Goal: Transaction & Acquisition: Book appointment/travel/reservation

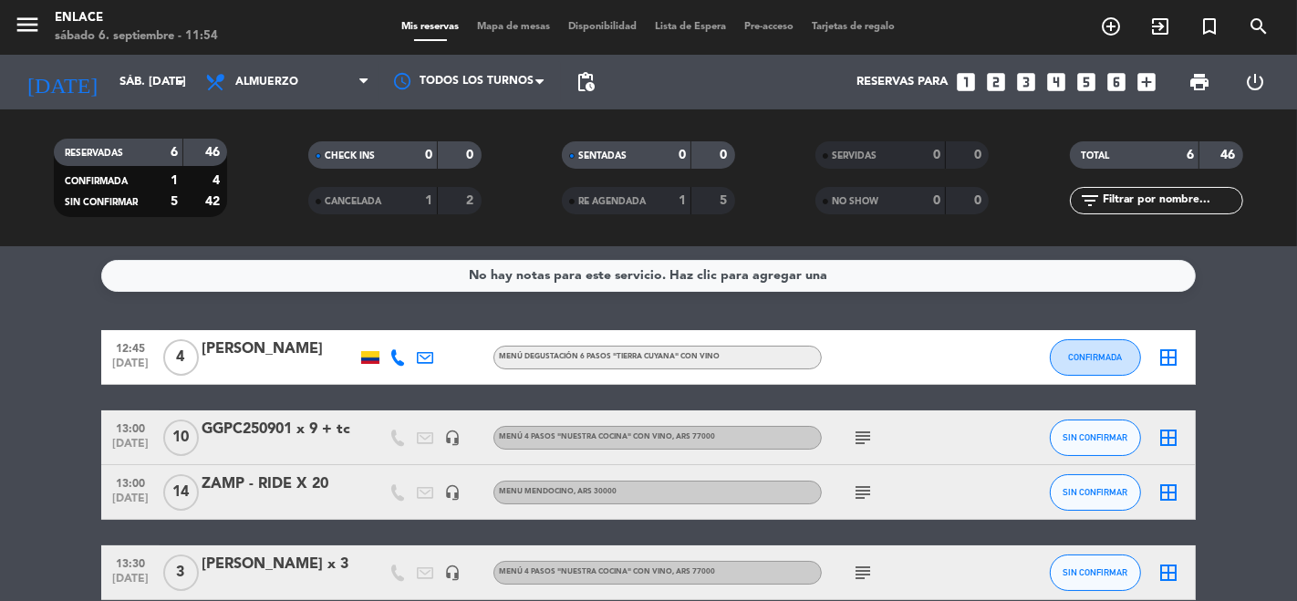
click at [0, 116] on div "RESERVADAS 6 46 CONFIRMADA 1 4 SIN CONFIRMAR 5 42 CHECK INS 0 0 CANCELADA 1 2 S…" at bounding box center [648, 177] width 1297 height 137
click at [531, 459] on div "13:00 [DATE] GGPC250901 x 9 + tc headset_mic Menú 4 pasos "NUESTRA COCINA" con …" at bounding box center [648, 438] width 1095 height 55
click at [994, 84] on icon "looks_two" at bounding box center [996, 82] width 24 height 24
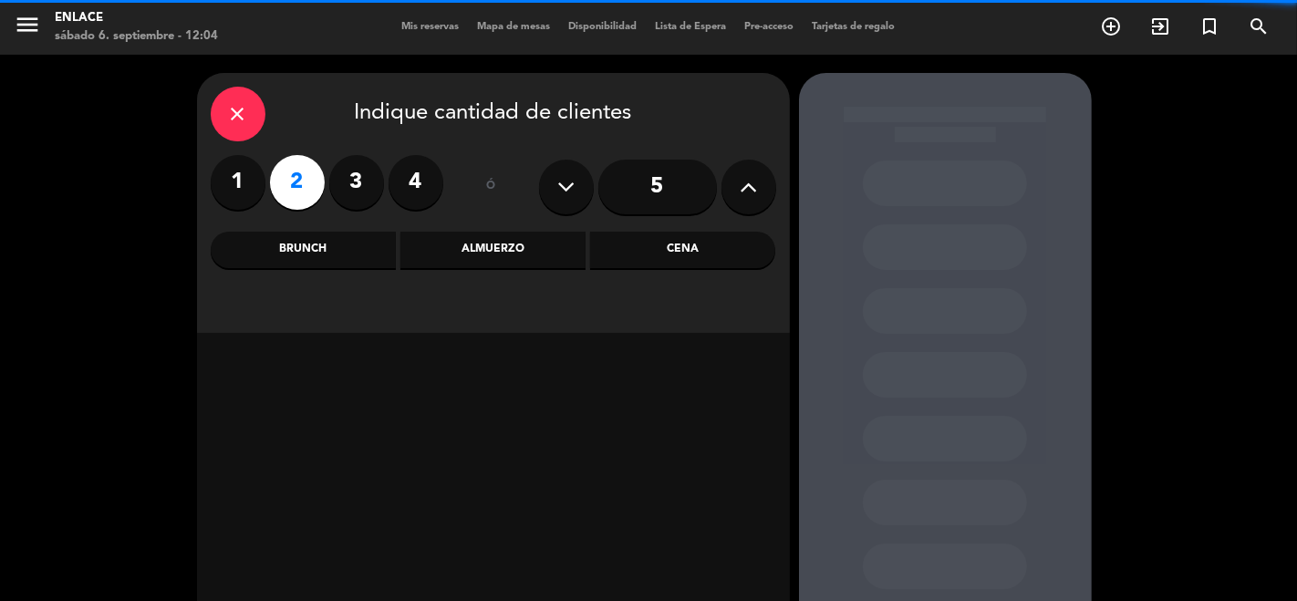
click at [476, 257] on div "Almuerzo" at bounding box center [493, 250] width 185 height 36
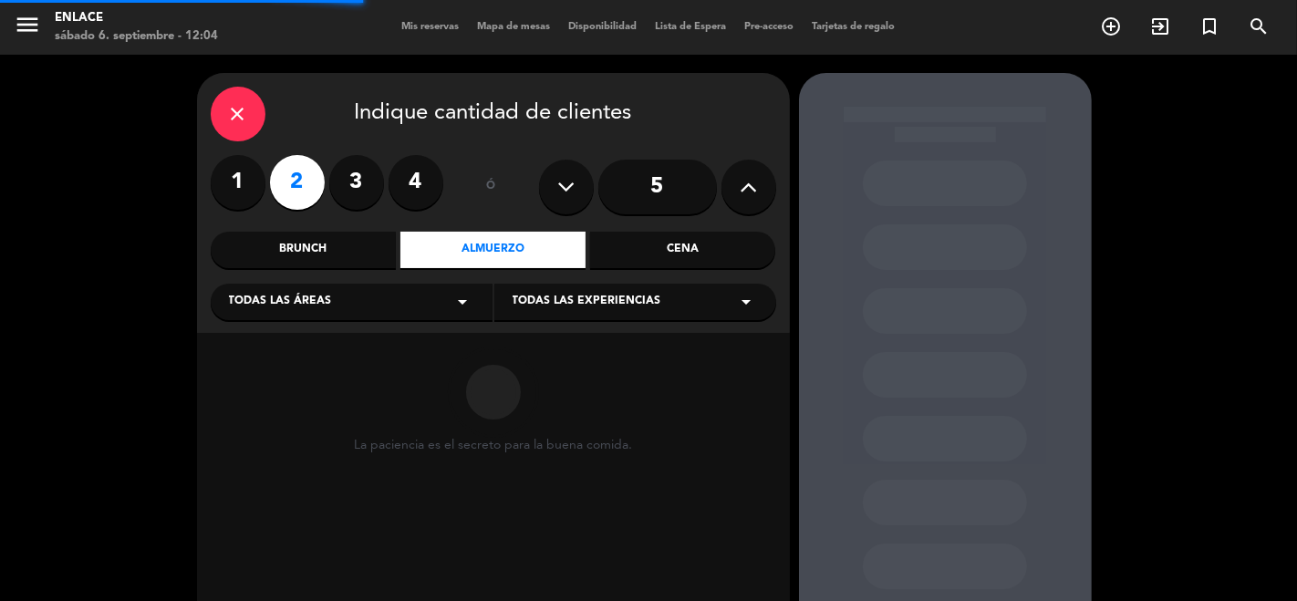
click at [555, 317] on div "Todas las experiencias arrow_drop_down" at bounding box center [635, 302] width 282 height 36
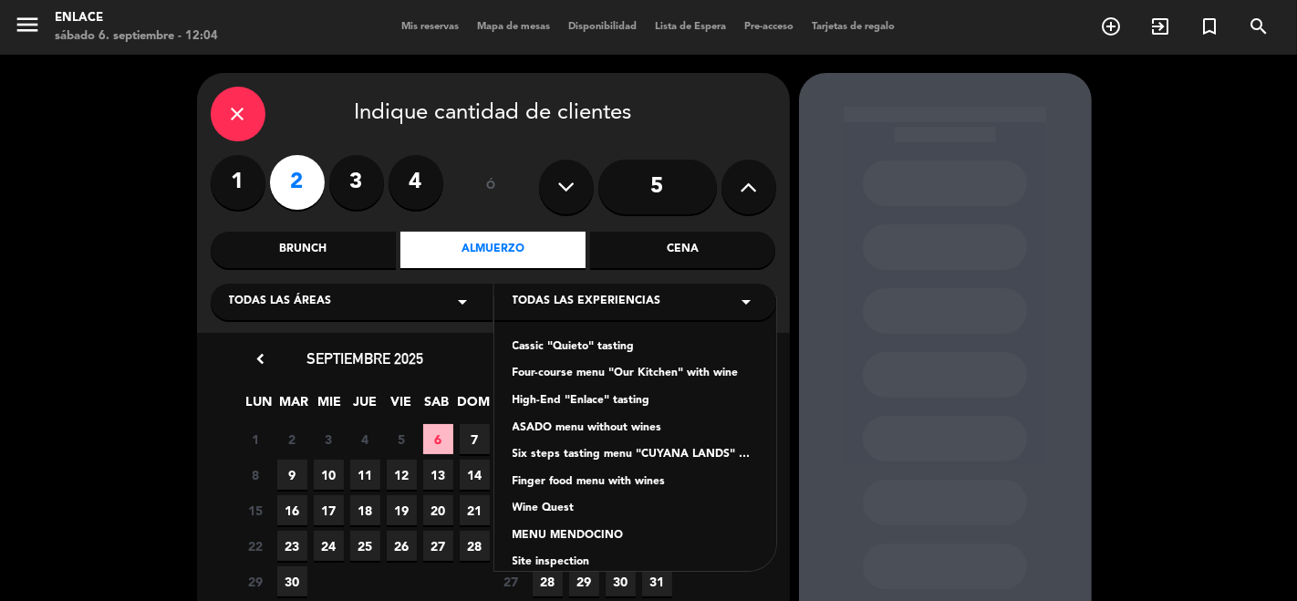
click at [590, 371] on div "Four-course menu "Our Kitchen" with wine" at bounding box center [635, 374] width 245 height 18
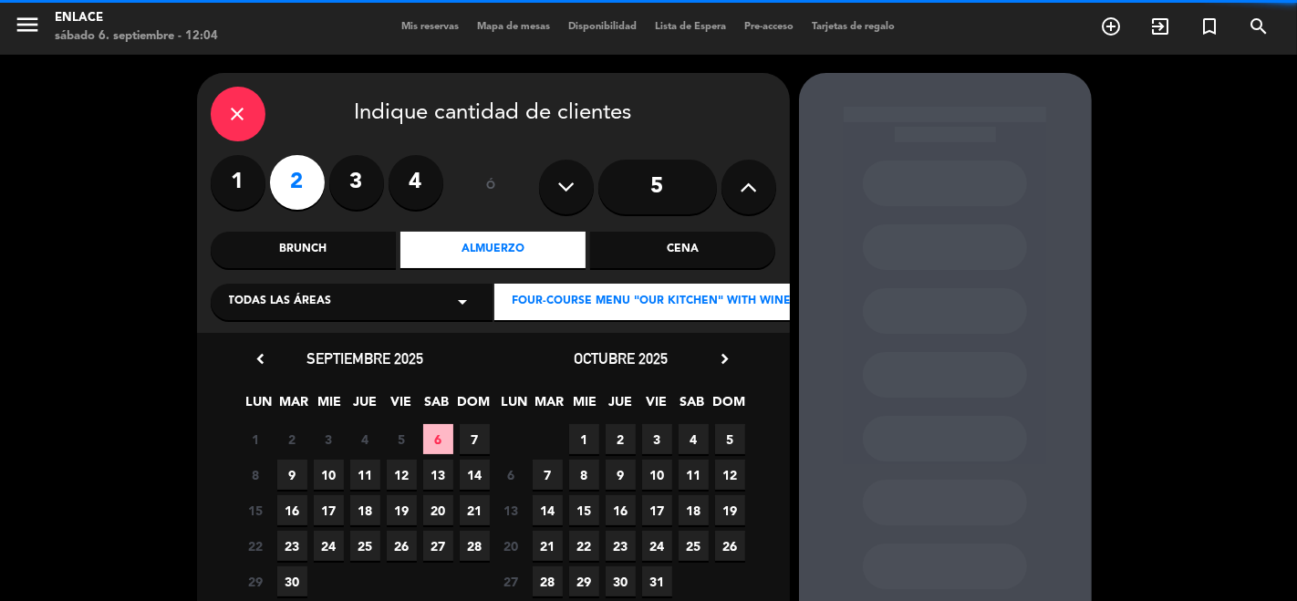
click at [449, 431] on span "6" at bounding box center [438, 439] width 30 height 30
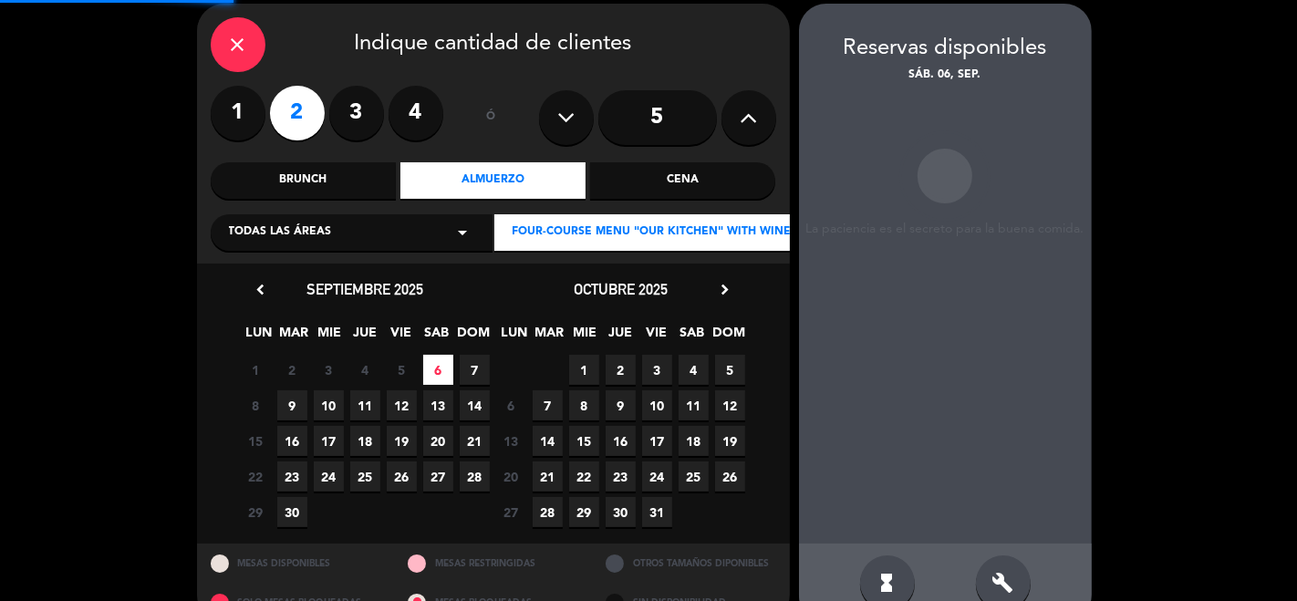
scroll to position [73, 0]
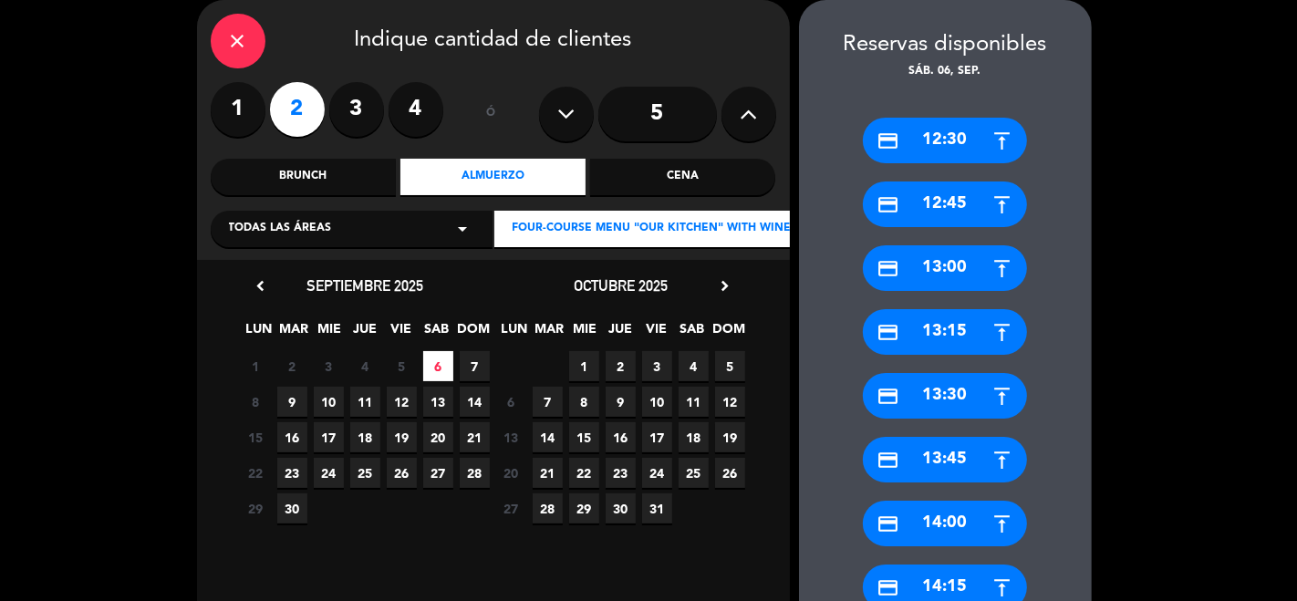
click at [970, 125] on div "credit_card 12:30" at bounding box center [945, 141] width 164 height 46
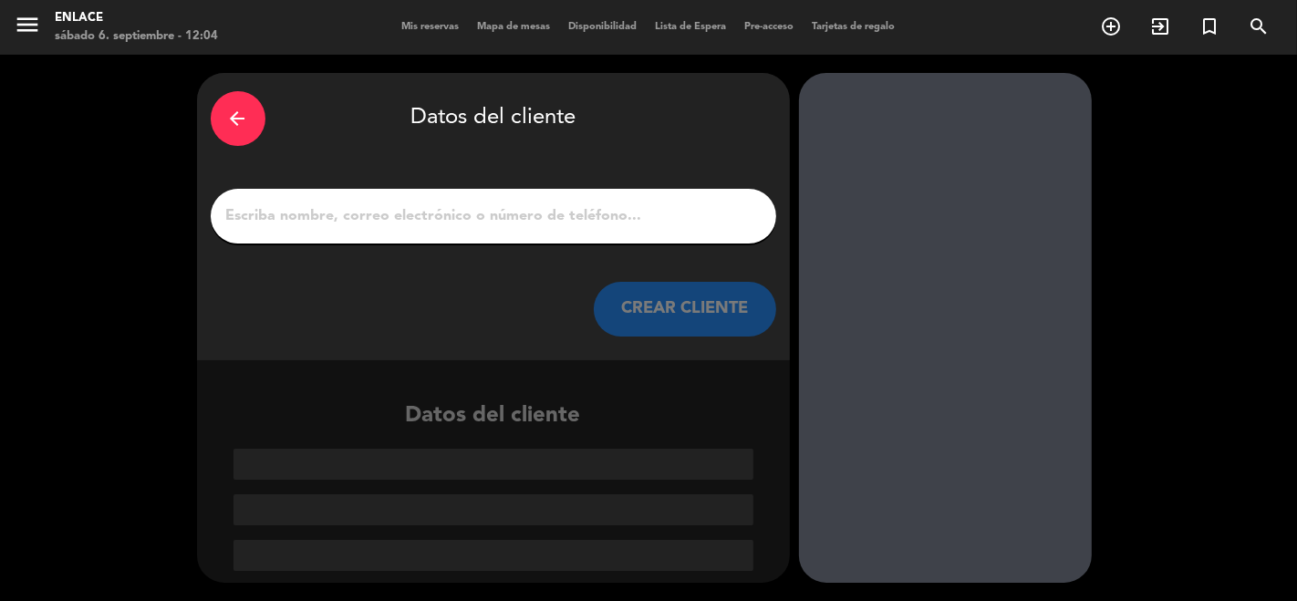
scroll to position [0, 0]
click at [522, 226] on input "1" at bounding box center [493, 216] width 538 height 26
click at [220, 121] on div "arrow_back" at bounding box center [238, 118] width 55 height 55
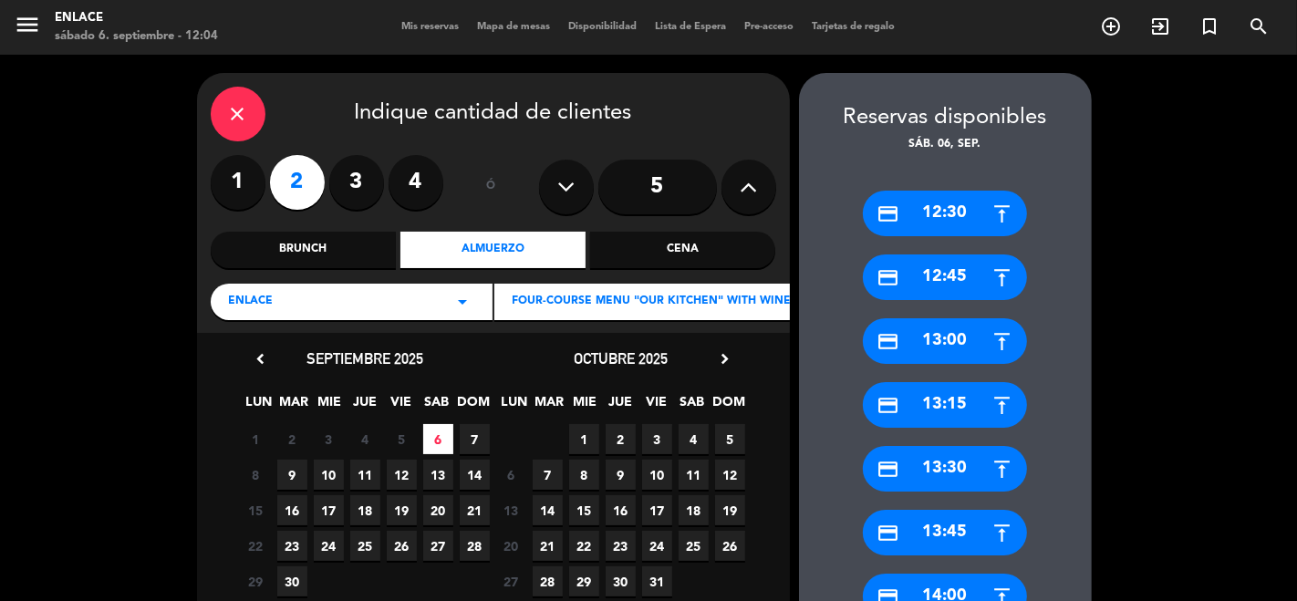
scroll to position [644, 0]
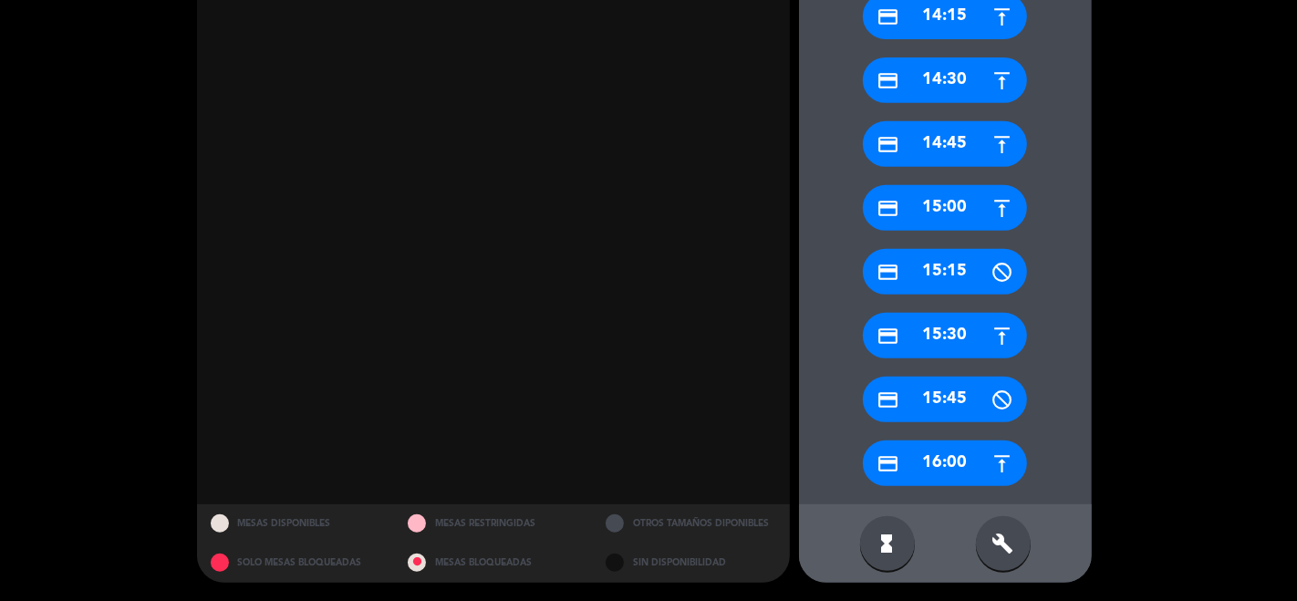
click at [1004, 521] on div "build" at bounding box center [1003, 543] width 55 height 55
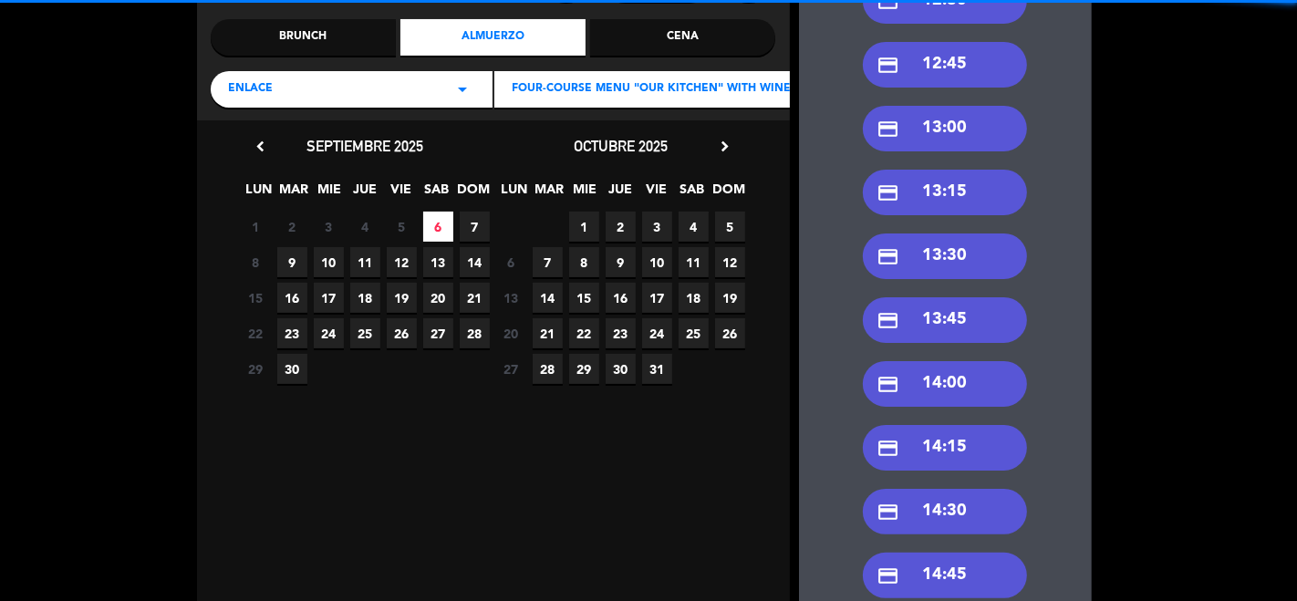
scroll to position [0, 0]
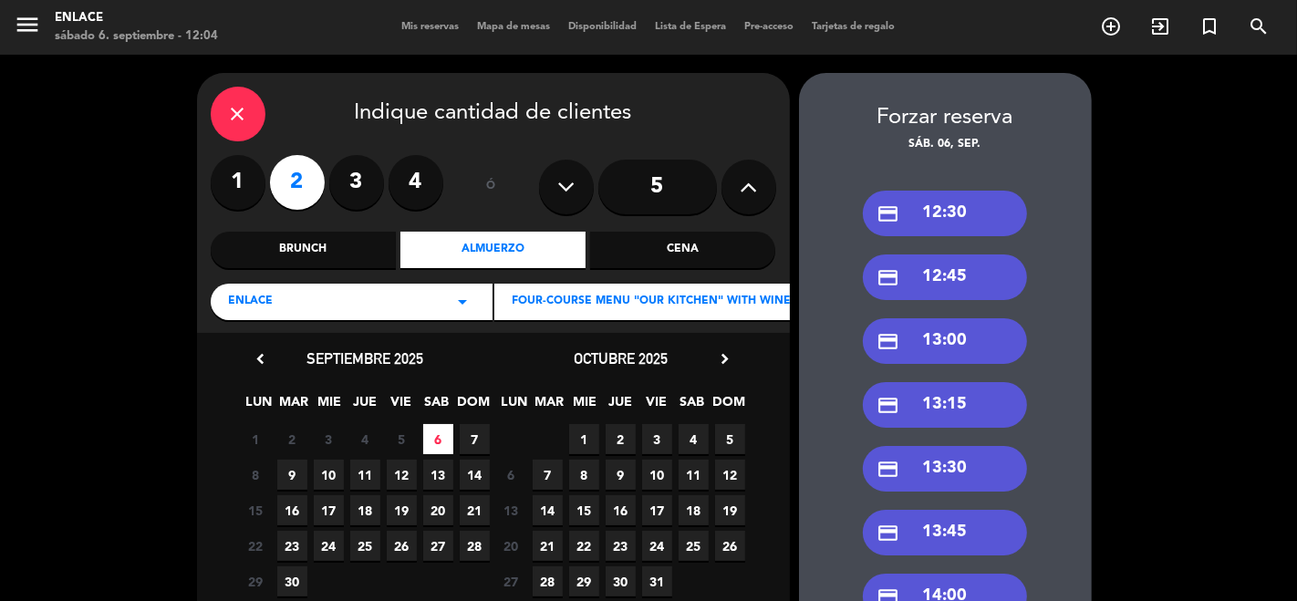
click at [978, 209] on div "credit_card 12:30" at bounding box center [945, 214] width 164 height 46
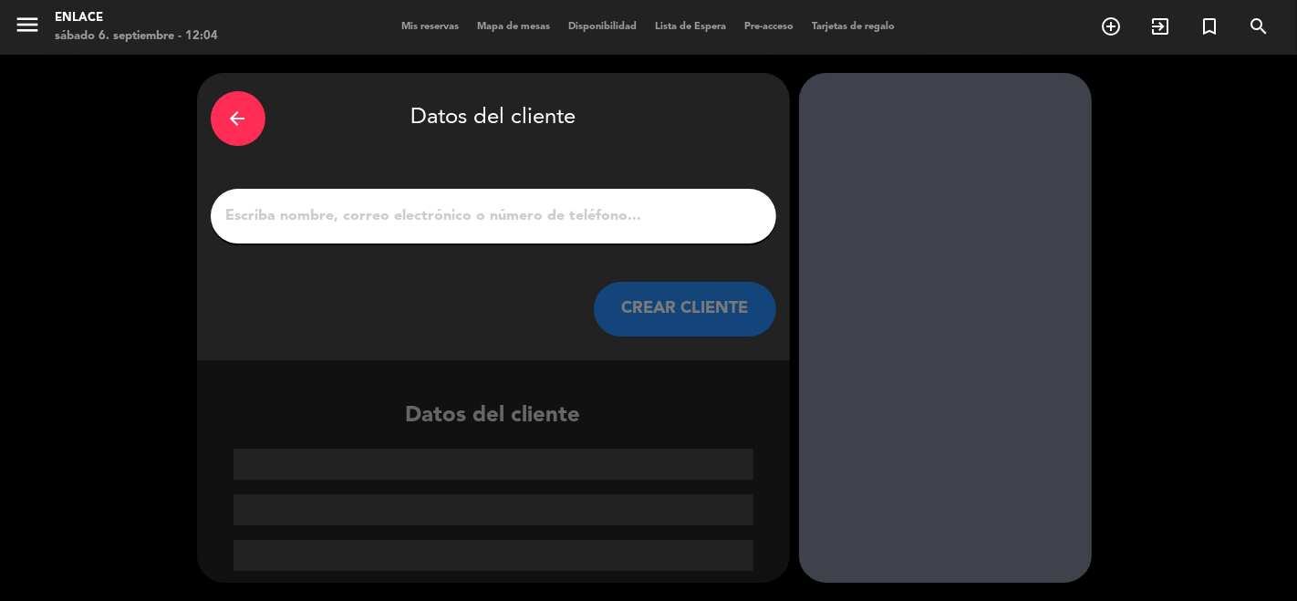
click at [448, 235] on div at bounding box center [494, 216] width 566 height 55
click at [462, 203] on input "1" at bounding box center [493, 216] width 538 height 26
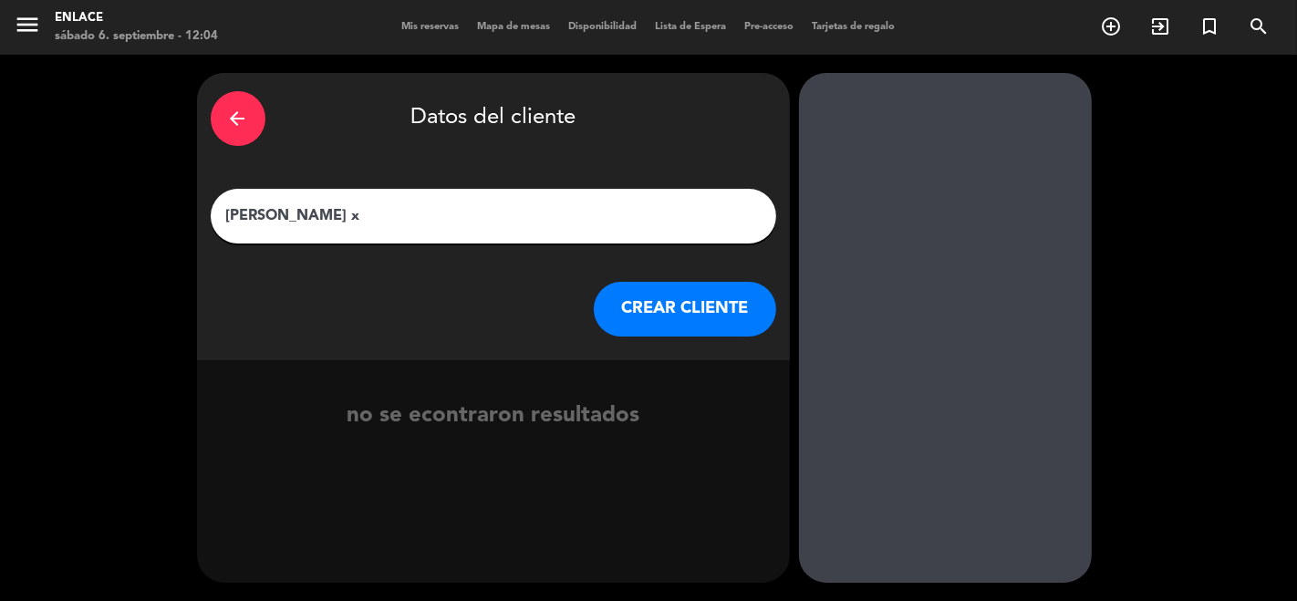
type input "[PERSON_NAME] x 2"
click at [650, 321] on button "CREAR CLIENTE" at bounding box center [685, 309] width 182 height 55
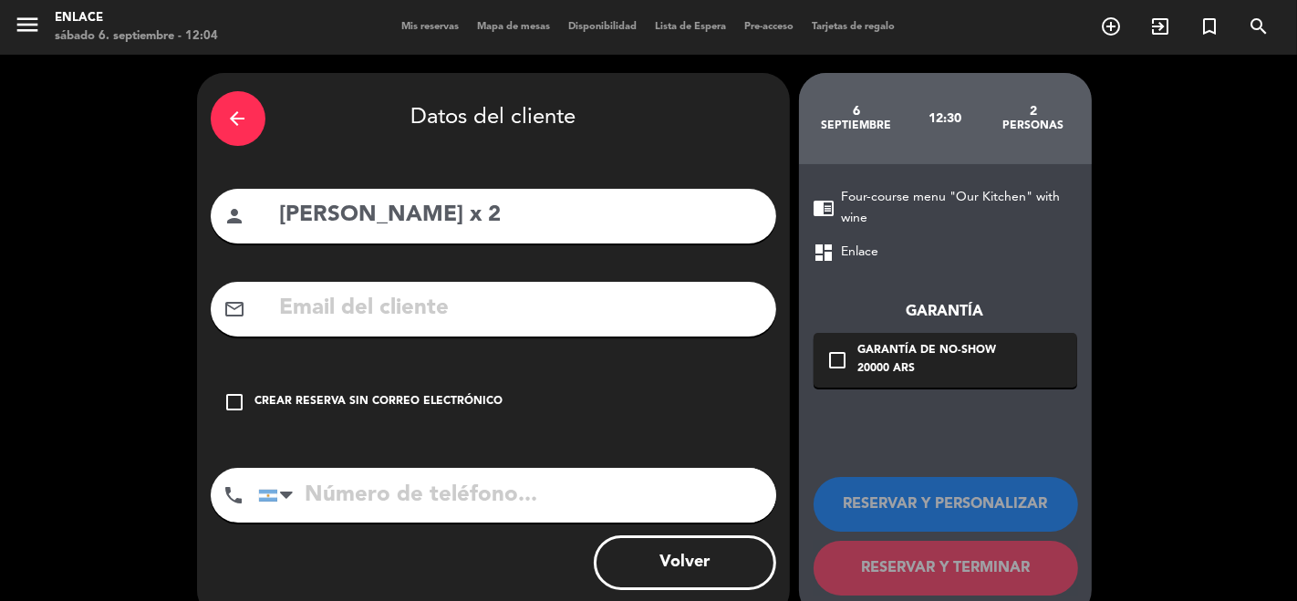
click at [266, 397] on div "Crear reserva sin correo electrónico" at bounding box center [379, 402] width 248 height 18
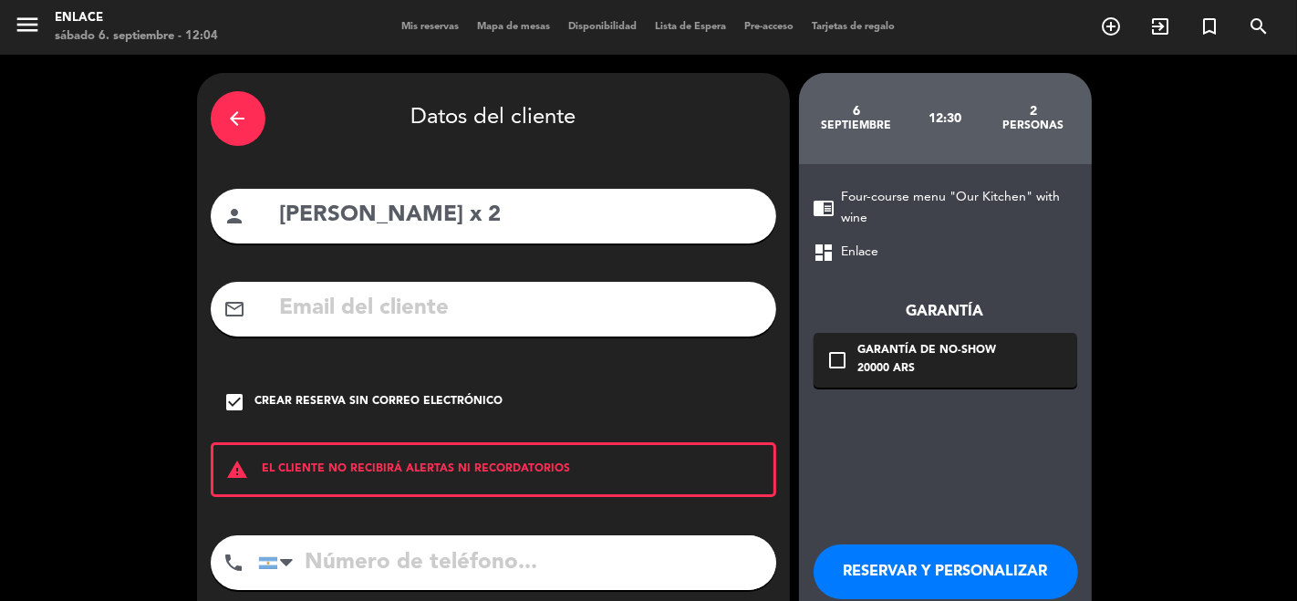
drag, startPoint x: 266, startPoint y: 395, endPoint x: 892, endPoint y: 471, distance: 630.4
click at [892, 471] on div "arrow_back Datos del cliente person [PERSON_NAME] x 2 mail_outline check_box Cr…" at bounding box center [648, 379] width 1297 height 649
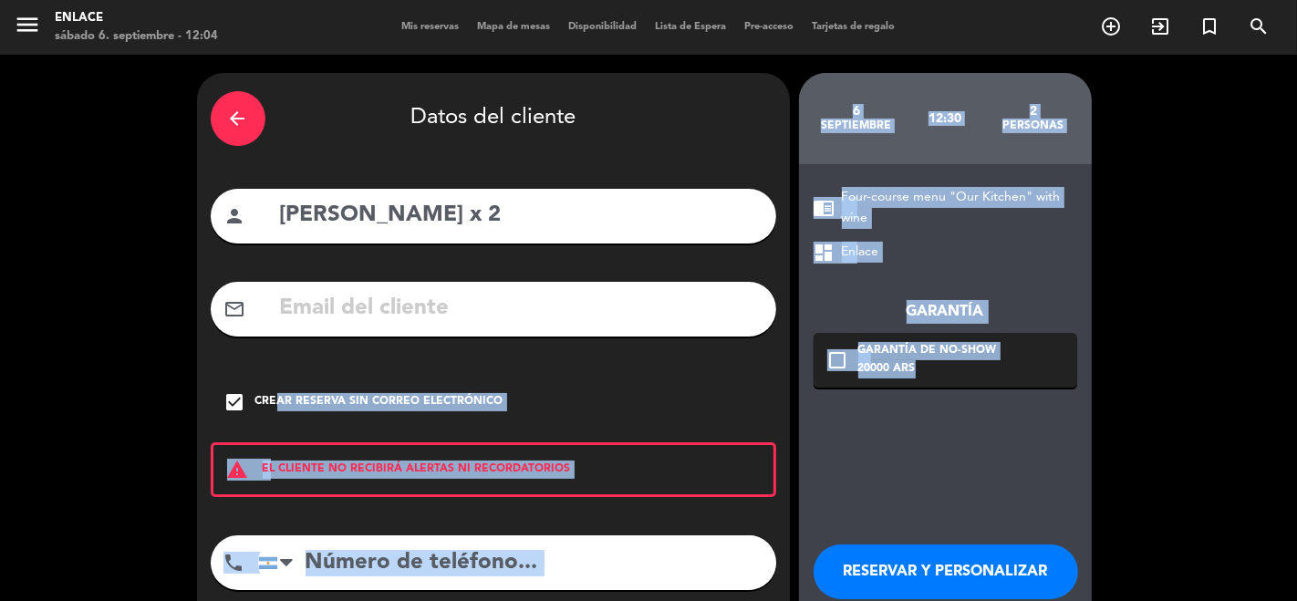
click at [879, 546] on button "RESERVAR Y PERSONALIZAR" at bounding box center [946, 572] width 265 height 55
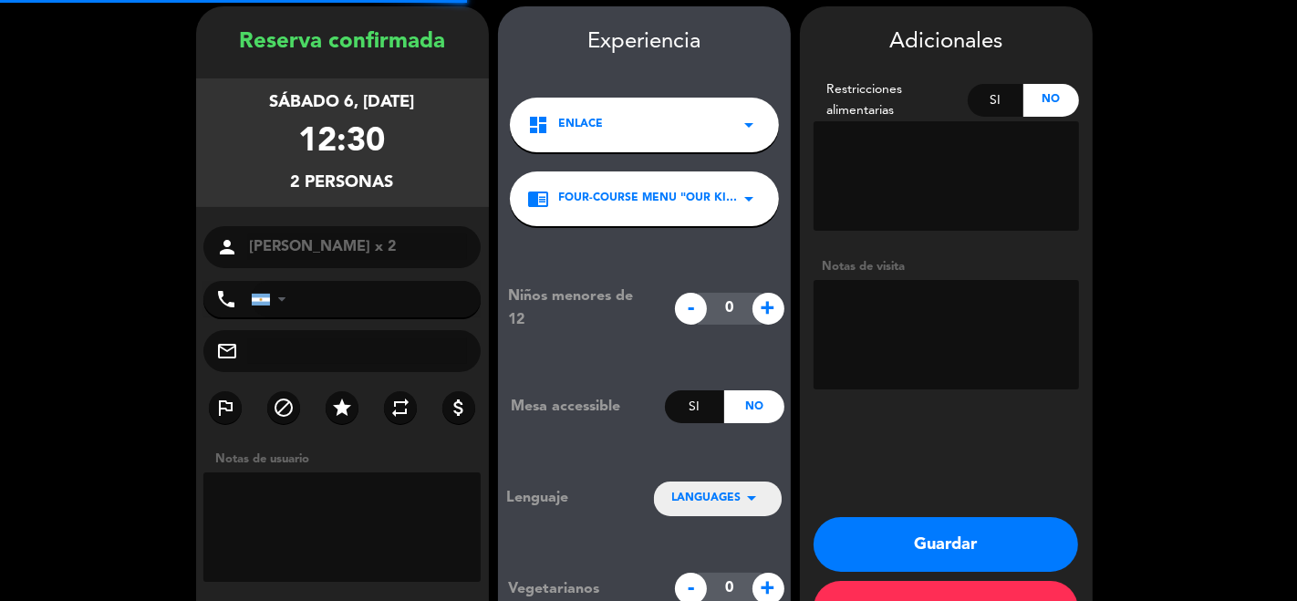
scroll to position [73, 0]
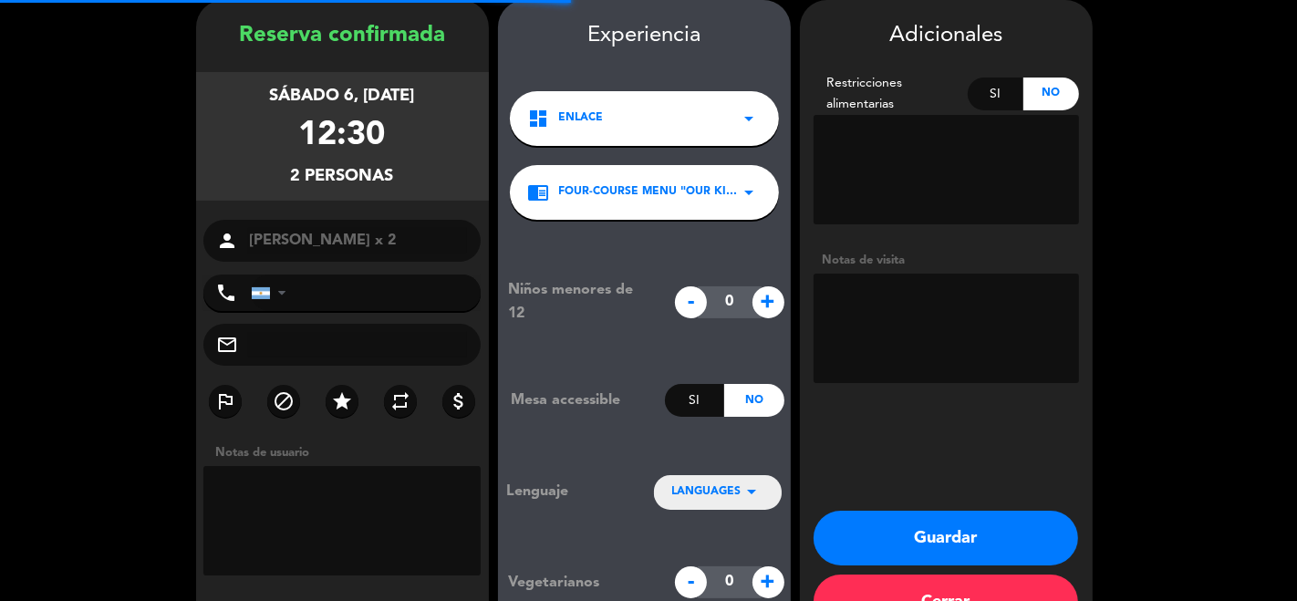
click at [322, 504] on textarea at bounding box center [342, 520] width 278 height 109
type textarea "paga adora"
click at [726, 494] on span "LANGUAGES" at bounding box center [706, 493] width 69 height 18
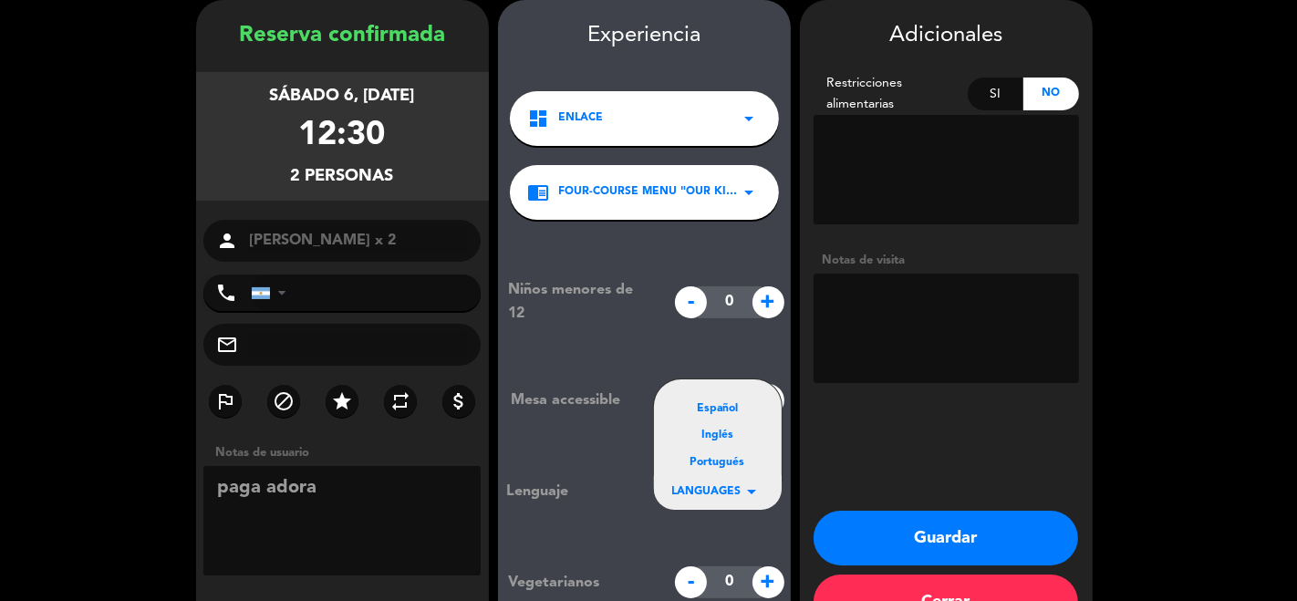
click at [727, 463] on div "Portugués" at bounding box center [717, 463] width 91 height 18
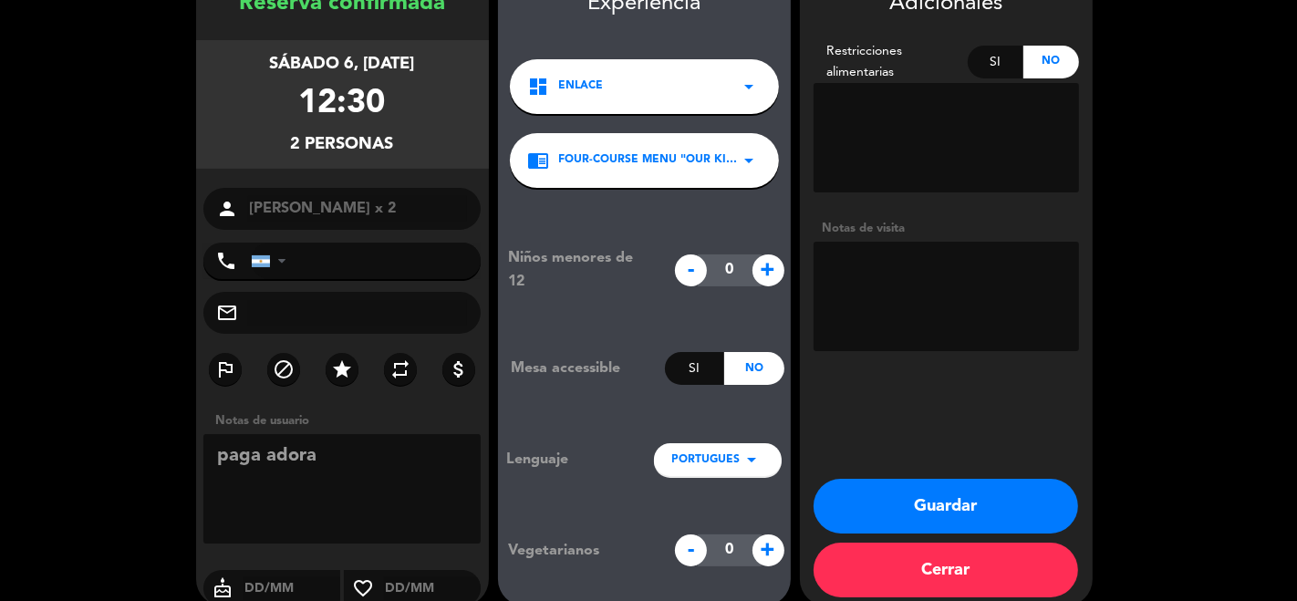
scroll to position [128, 0]
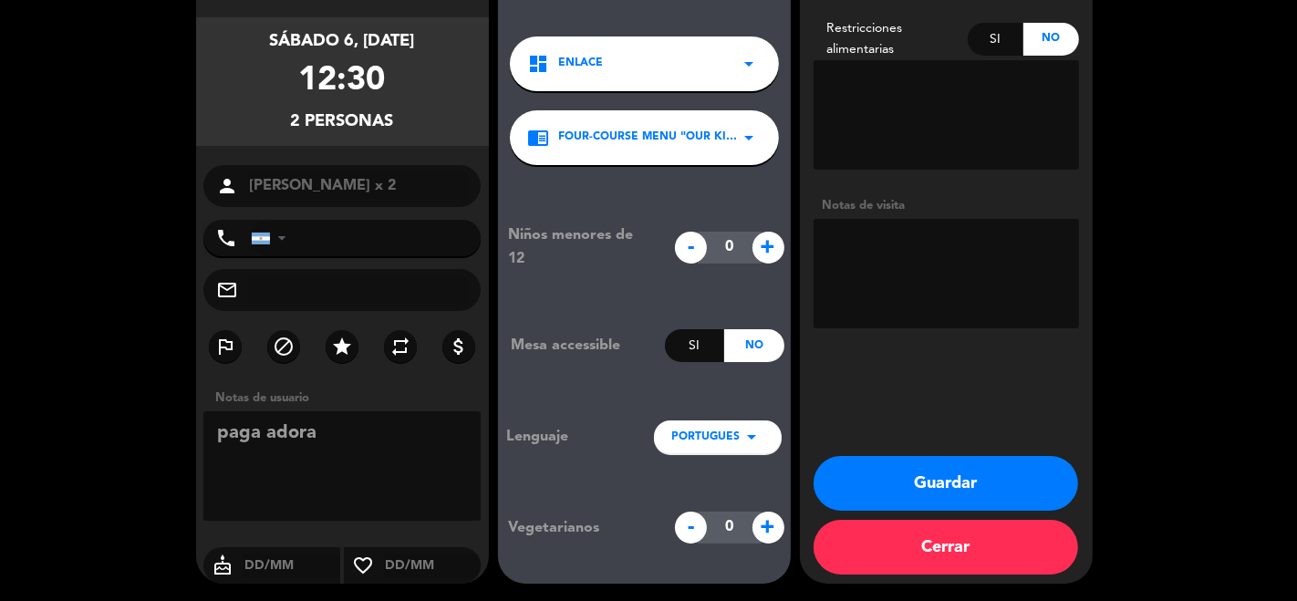
click at [982, 477] on button "Guardar" at bounding box center [946, 483] width 265 height 55
